Goal: Navigation & Orientation: Go to known website

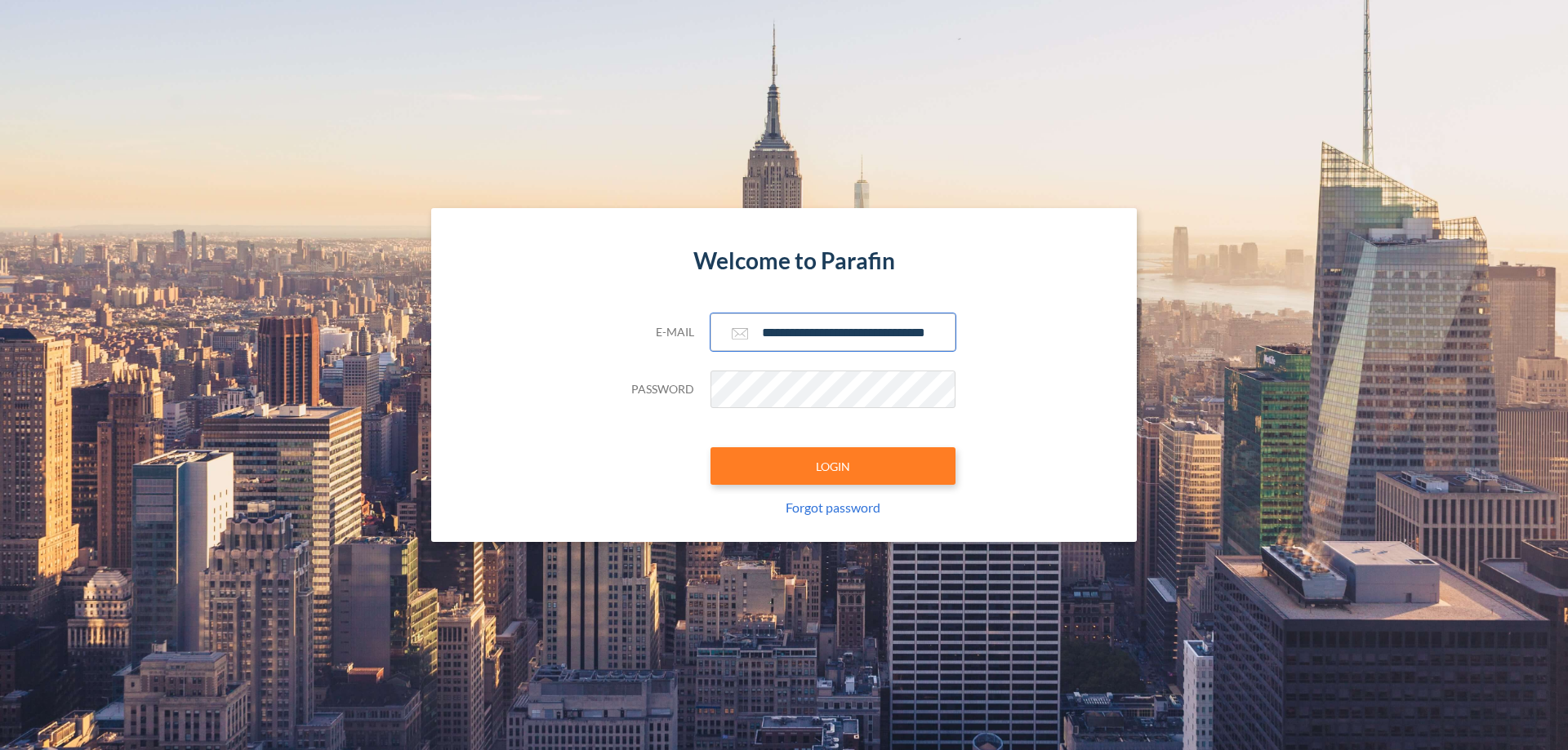
scroll to position [0, 26]
type input "**********"
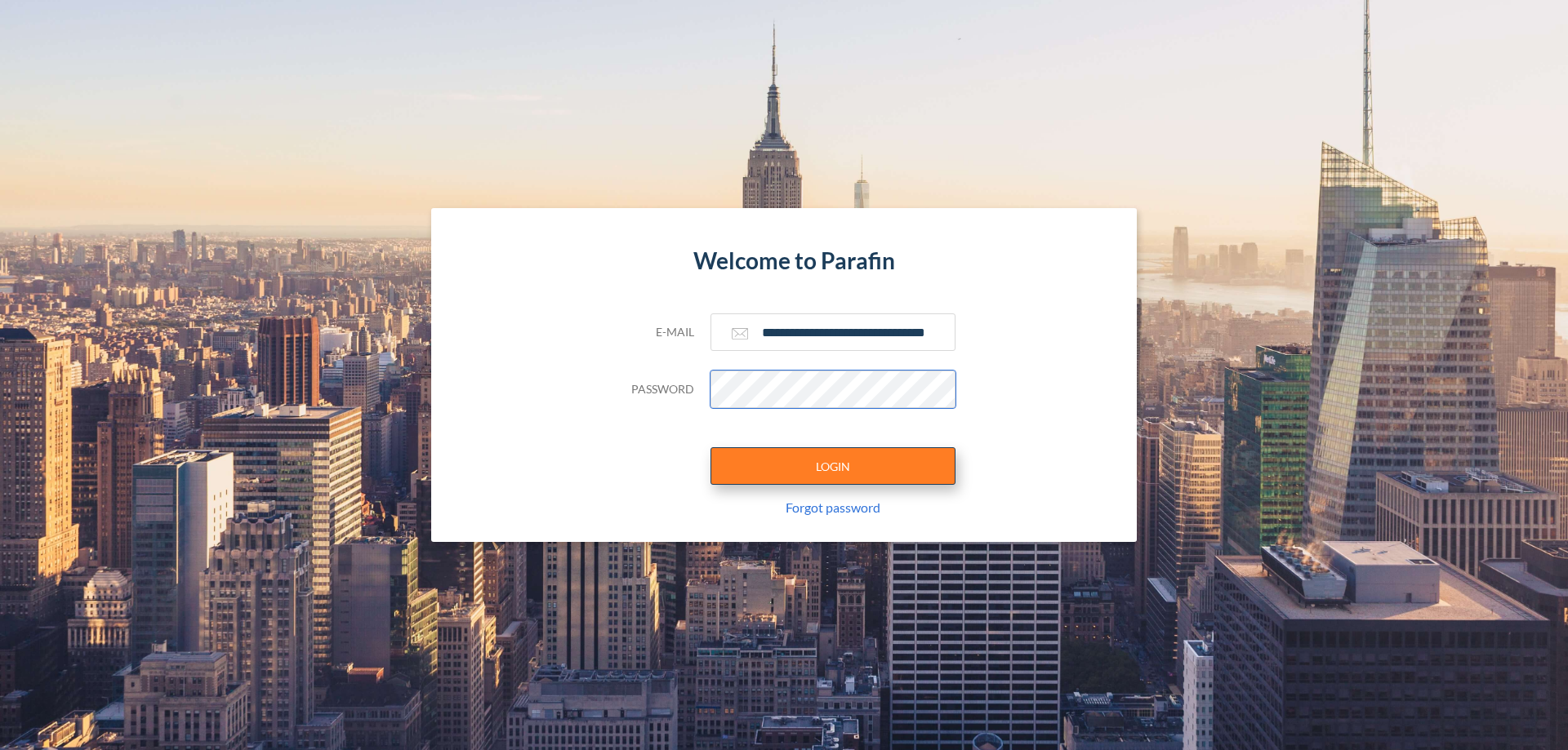
scroll to position [0, 0]
click at [833, 466] on button "LOGIN" at bounding box center [832, 466] width 245 height 38
